Goal: Task Accomplishment & Management: Use online tool/utility

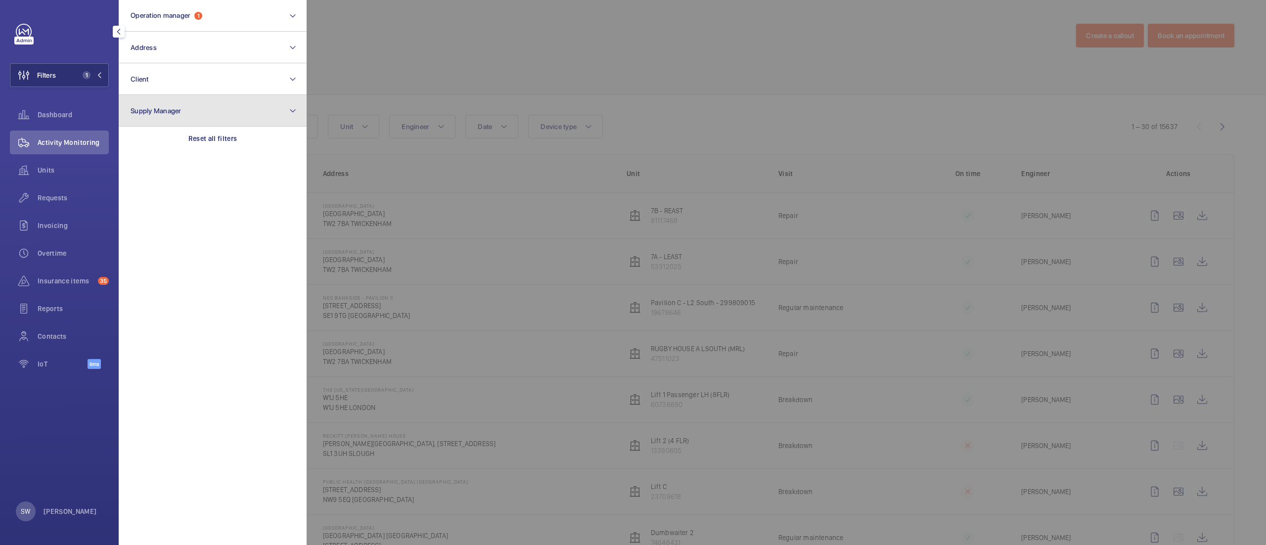
click at [203, 120] on button "Supply Manager" at bounding box center [213, 111] width 188 height 32
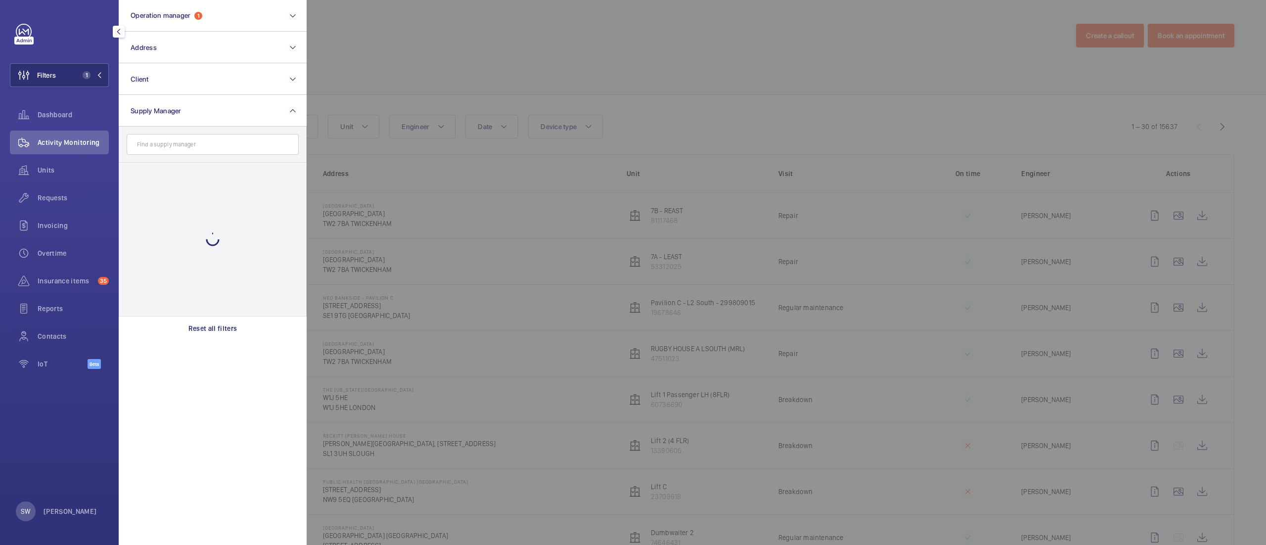
click at [204, 136] on input "text" at bounding box center [213, 144] width 172 height 21
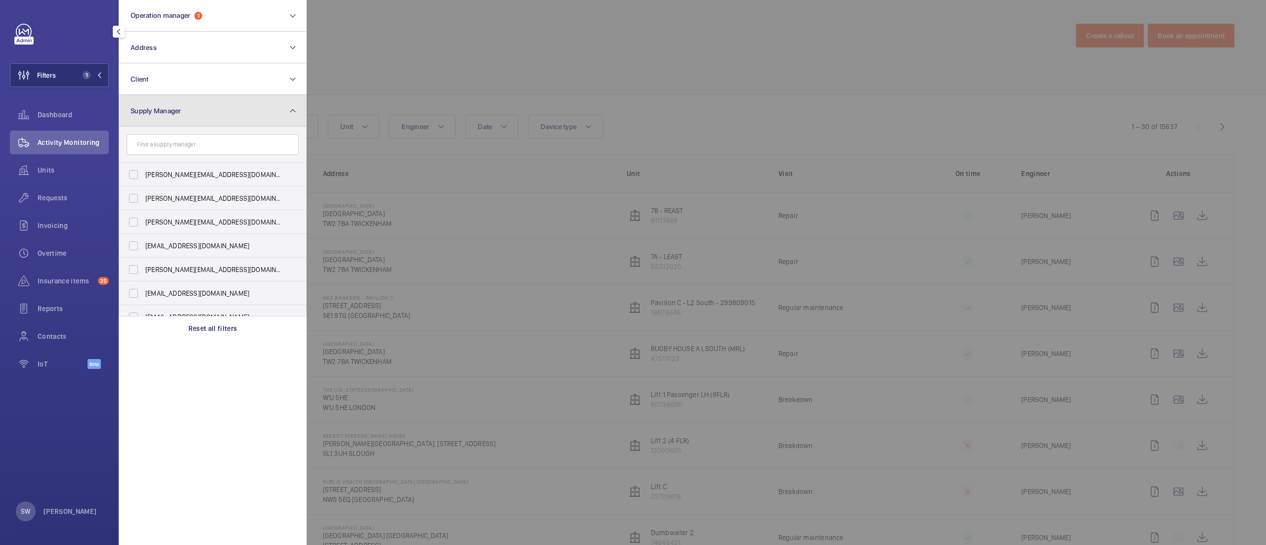
click at [209, 106] on button "Supply Manager" at bounding box center [213, 111] width 188 height 32
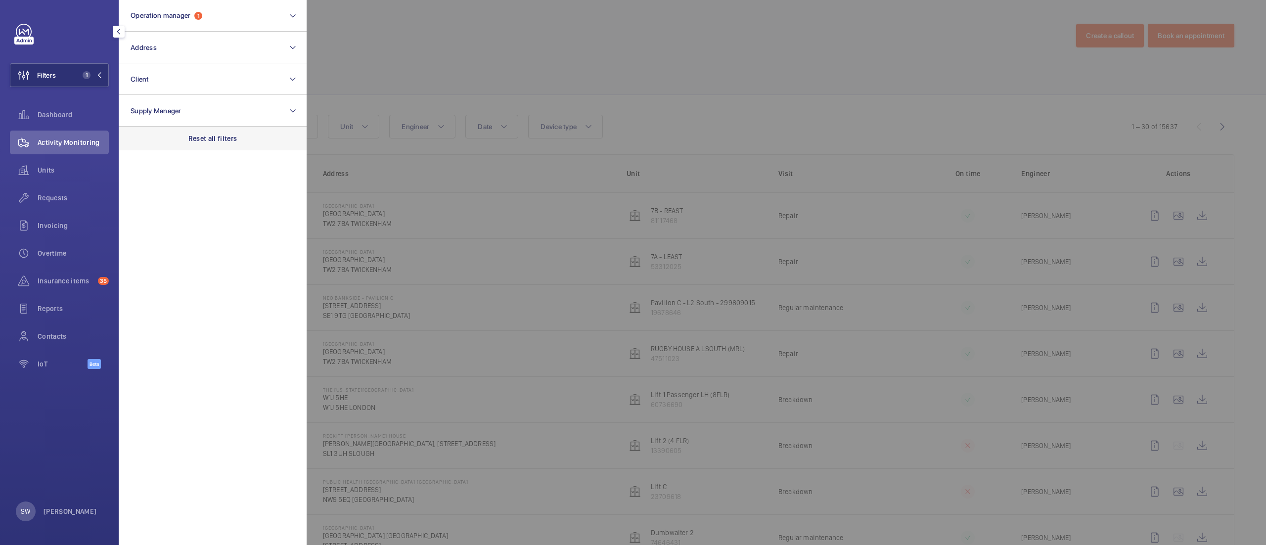
click at [209, 134] on p "Reset all filters" at bounding box center [212, 139] width 49 height 10
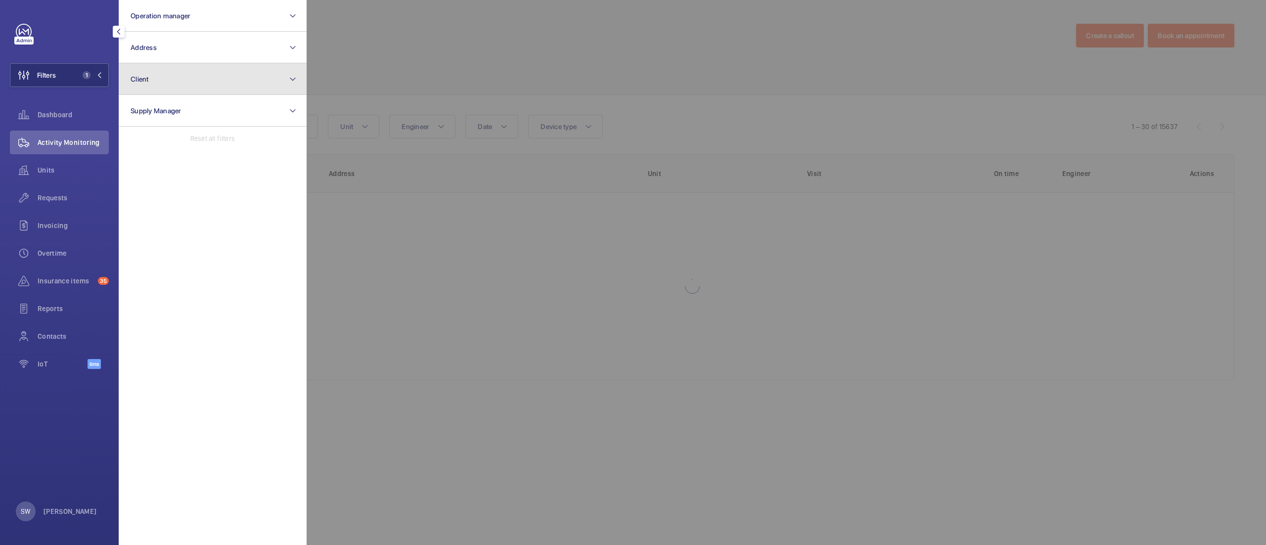
click at [207, 71] on button "Client" at bounding box center [213, 79] width 188 height 32
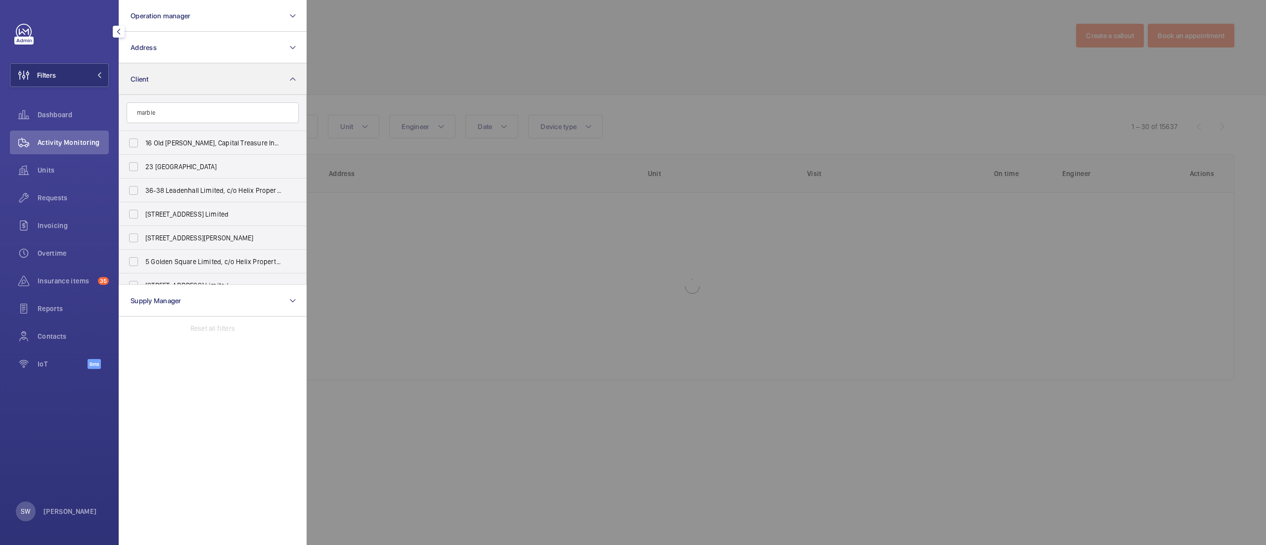
type input "marbles"
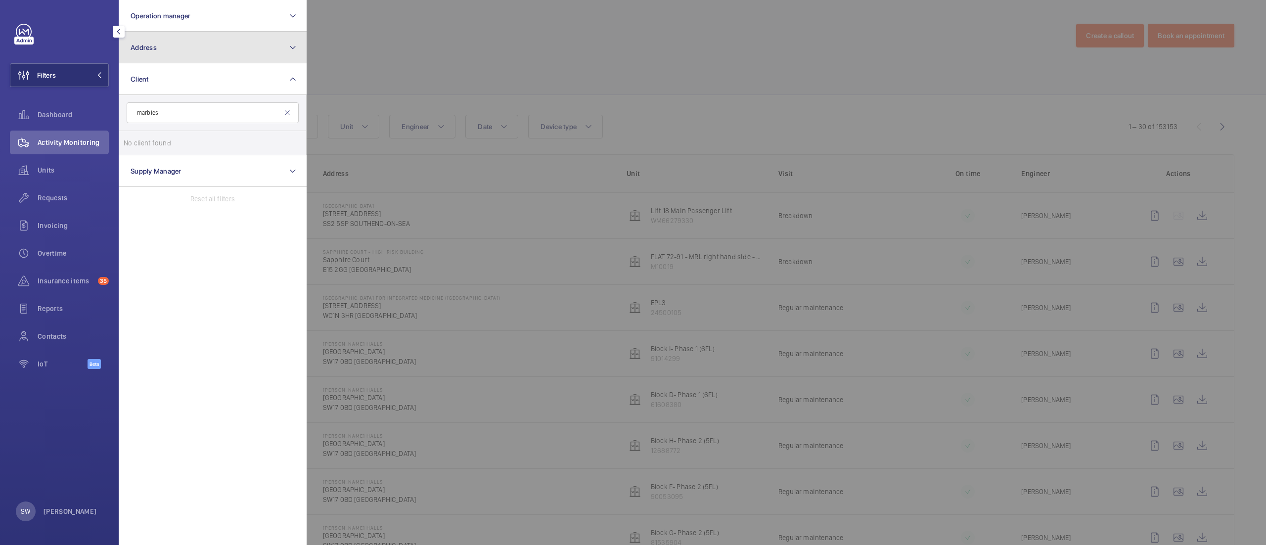
click at [200, 51] on button "Address" at bounding box center [213, 48] width 188 height 32
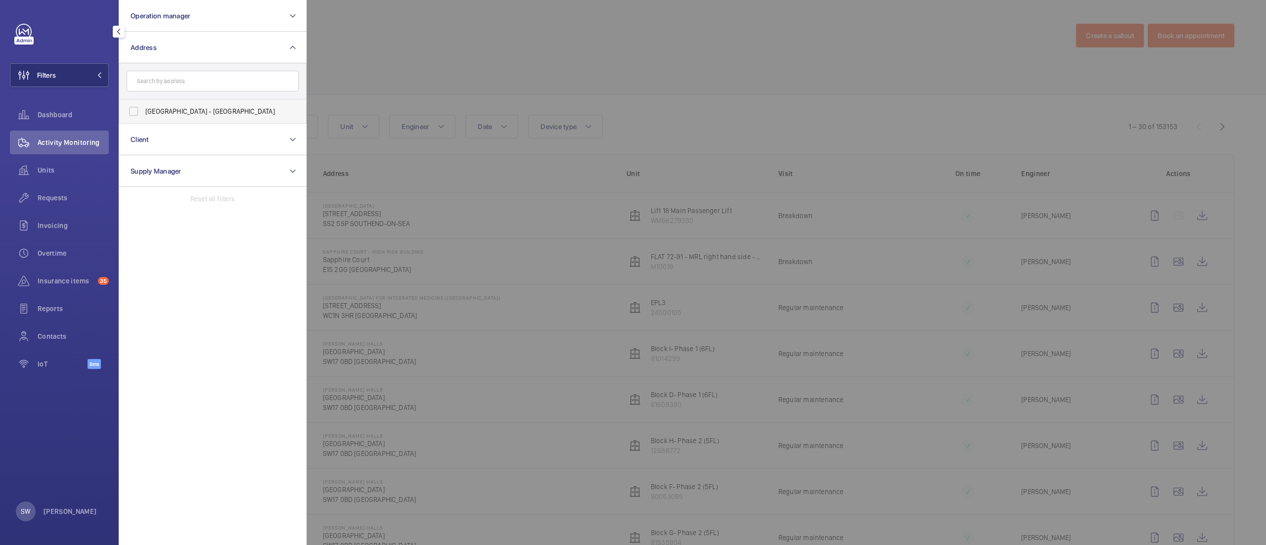
click at [191, 105] on label "[GEOGRAPHIC_DATA] - [GEOGRAPHIC_DATA]" at bounding box center [205, 111] width 172 height 24
click at [143, 105] on input "[GEOGRAPHIC_DATA] - [GEOGRAPHIC_DATA]" at bounding box center [134, 111] width 20 height 20
checkbox input "true"
click at [473, 53] on div at bounding box center [940, 272] width 1266 height 545
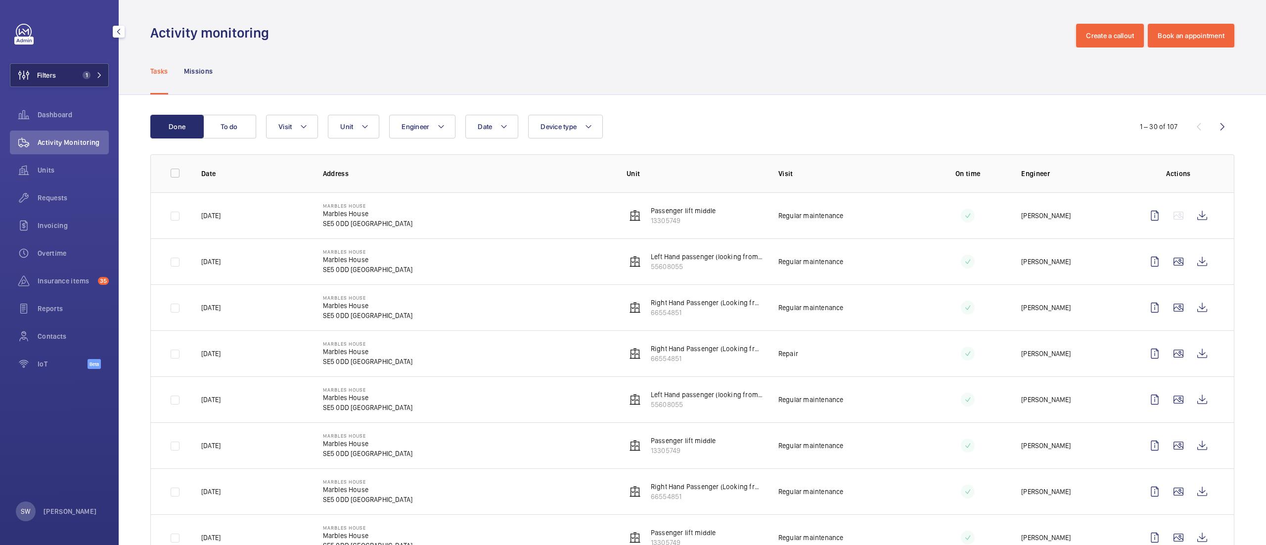
click at [78, 79] on button "Filters 1" at bounding box center [59, 75] width 99 height 24
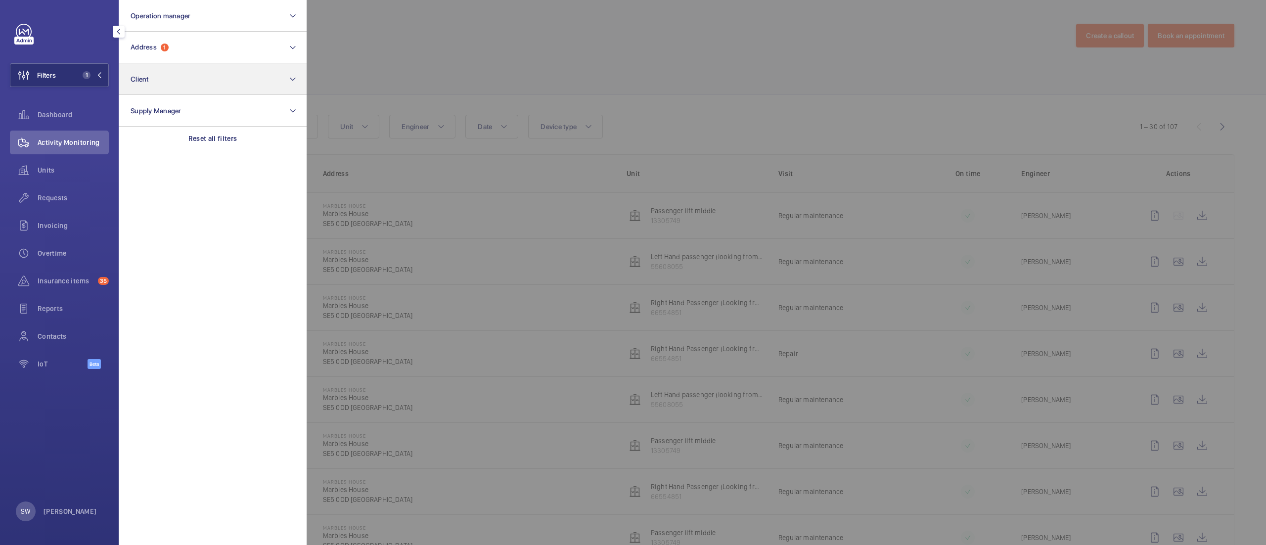
click at [241, 131] on div "Reset all filters" at bounding box center [213, 139] width 188 height 24
click at [203, 68] on button "Client" at bounding box center [213, 79] width 188 height 32
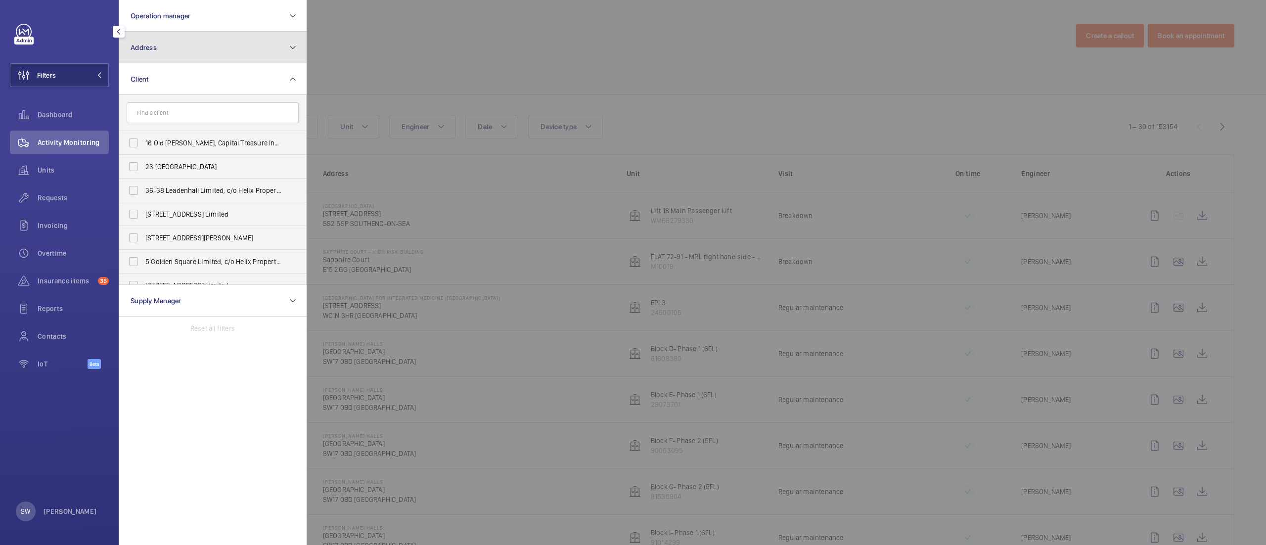
click at [152, 45] on span "Address" at bounding box center [144, 48] width 26 height 8
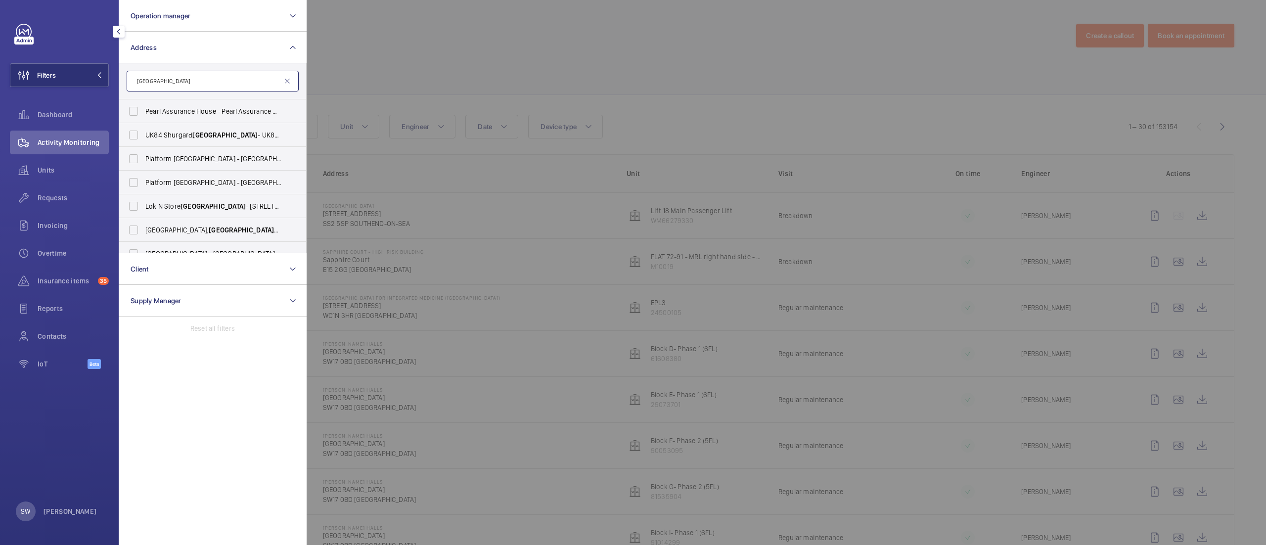
click at [175, 80] on input "[GEOGRAPHIC_DATA]" at bounding box center [213, 81] width 172 height 21
type input "platform"
click at [217, 164] on label "Platform [GEOGRAPHIC_DATA] - [GEOGRAPHIC_DATA]" at bounding box center [205, 159] width 172 height 24
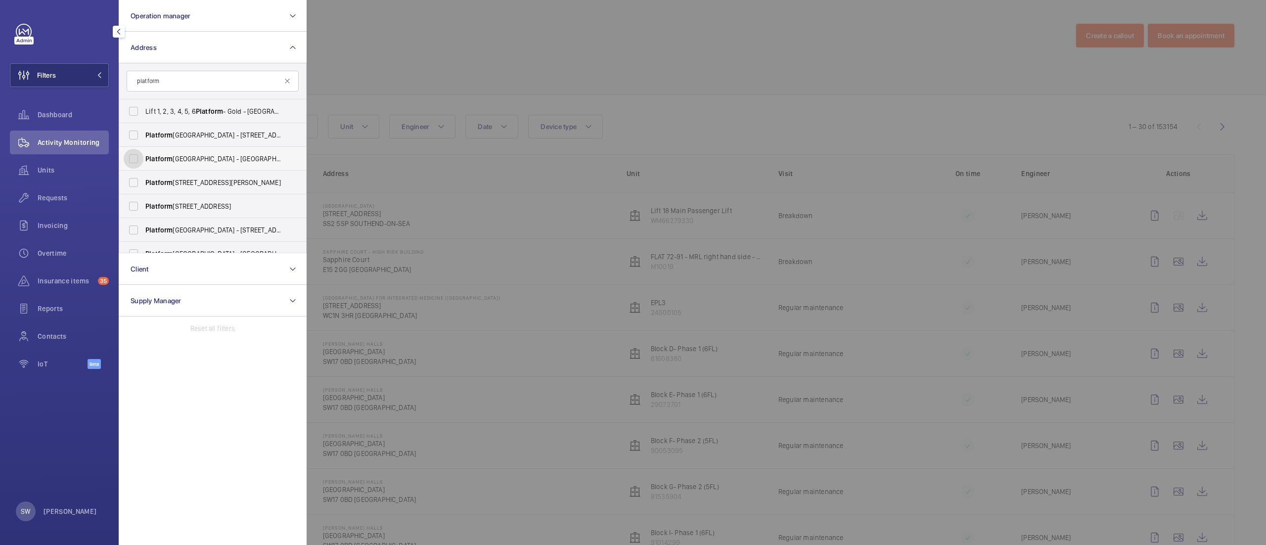
click at [143, 164] on input "Platform [GEOGRAPHIC_DATA] - [GEOGRAPHIC_DATA]" at bounding box center [134, 159] width 20 height 20
checkbox input "true"
click at [213, 176] on label "Platform , [STREET_ADDRESS][PERSON_NAME]" at bounding box center [205, 183] width 172 height 24
click at [143, 176] on input "Platform , [STREET_ADDRESS][PERSON_NAME]" at bounding box center [134, 183] width 20 height 20
checkbox input "true"
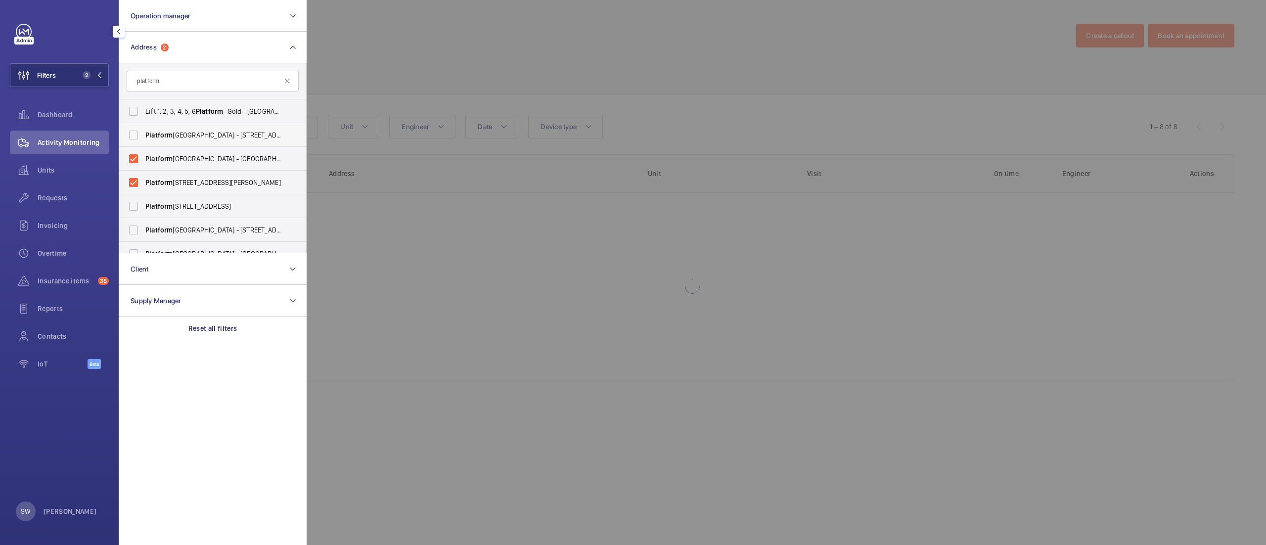
click at [202, 129] on label "Platform [GEOGRAPHIC_DATA] - [GEOGRAPHIC_DATA] 1UG" at bounding box center [205, 135] width 172 height 24
click at [143, 129] on input "Platform [GEOGRAPHIC_DATA] - [GEOGRAPHIC_DATA] 1UG" at bounding box center [134, 135] width 20 height 20
checkbox input "true"
click at [190, 211] on label "[STREET_ADDRESS]" at bounding box center [205, 206] width 172 height 24
click at [143, 211] on input "[STREET_ADDRESS]" at bounding box center [134, 206] width 20 height 20
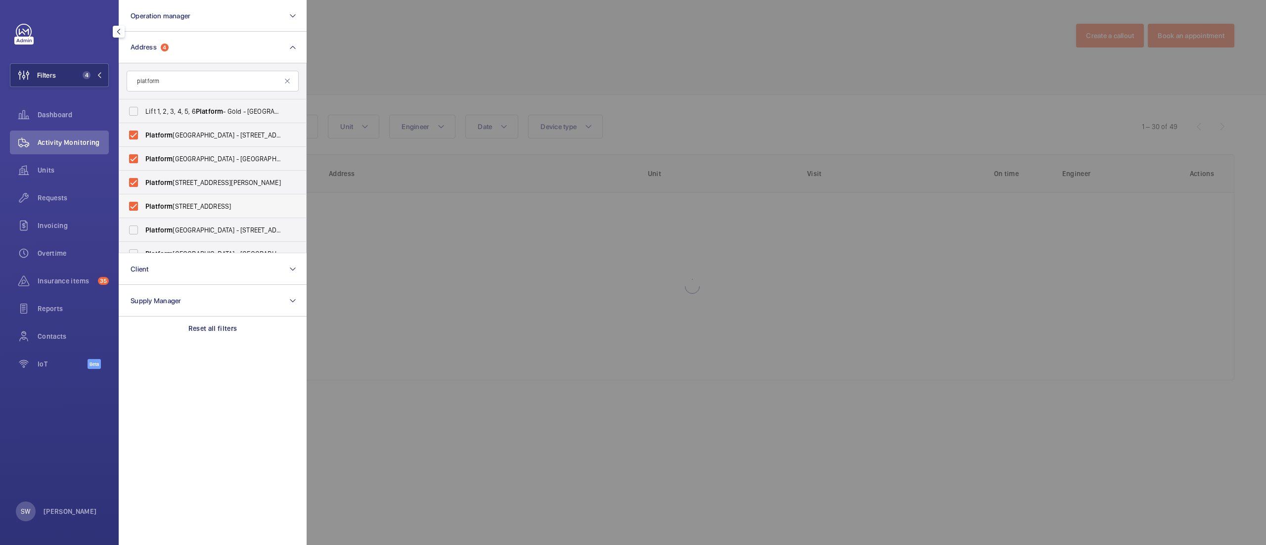
click at [214, 203] on span "[STREET_ADDRESS]" at bounding box center [213, 206] width 136 height 10
click at [143, 203] on input "[STREET_ADDRESS]" at bounding box center [134, 206] width 20 height 20
checkbox input "false"
click at [514, 75] on div at bounding box center [940, 272] width 1266 height 545
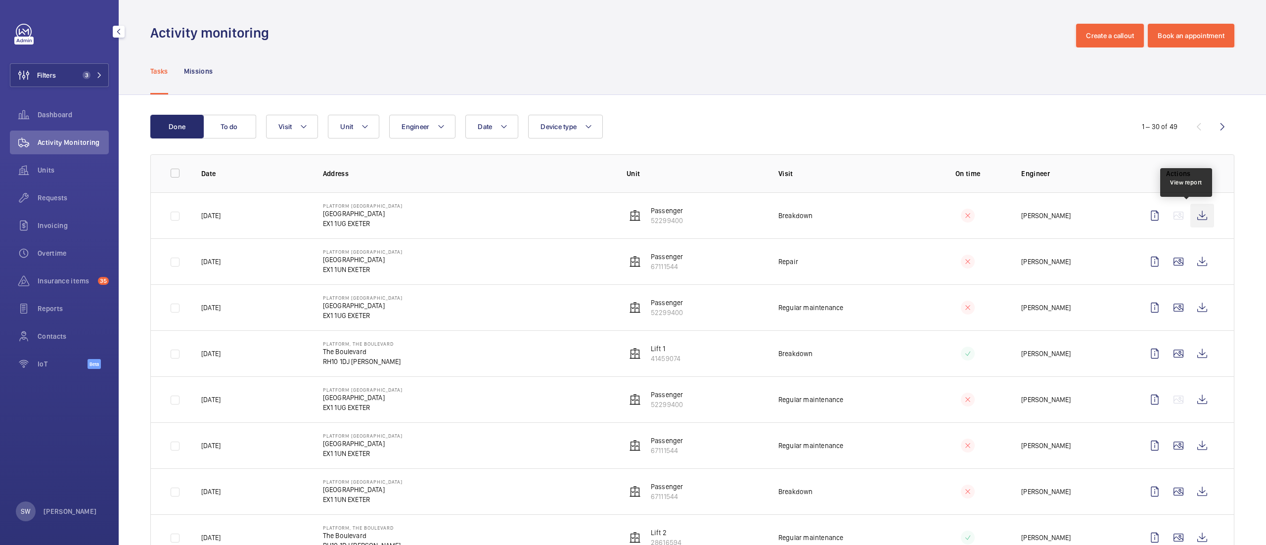
click at [1191, 214] on wm-front-icon-button at bounding box center [1203, 216] width 24 height 24
